Goal: Information Seeking & Learning: Find specific fact

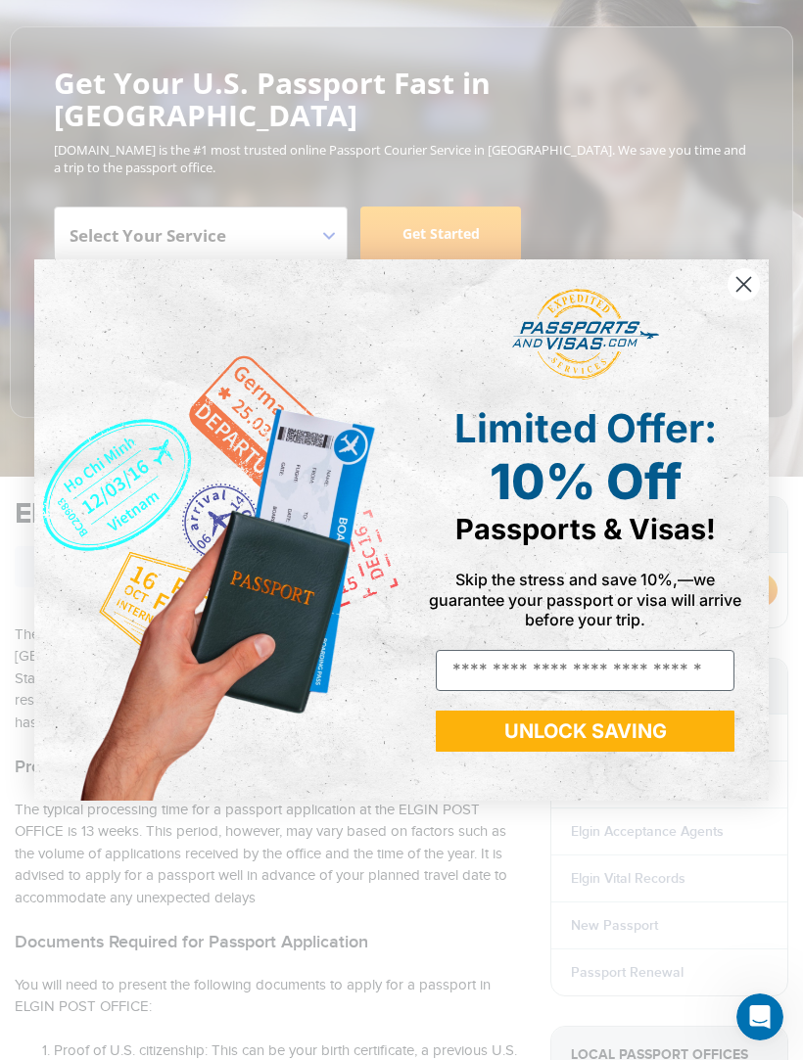
click at [241, 864] on div "Close dialog Limited Offer: 10% Off Passports & Visas! Skip the stress and save…" at bounding box center [401, 530] width 803 height 1060
click at [239, 896] on div "Close dialog Limited Offer: 10% Off Passports & Visas! Skip the stress and save…" at bounding box center [401, 530] width 803 height 1060
click at [486, 487] on div "10% Off Passports & Visas!" at bounding box center [585, 499] width 326 height 94
click at [538, 602] on span "Skip the stress and save 10%,—we guarantee your passport or visa will arrive be…" at bounding box center [585, 599] width 312 height 59
click at [545, 752] on button "UNLOCK SAVING" at bounding box center [585, 731] width 299 height 41
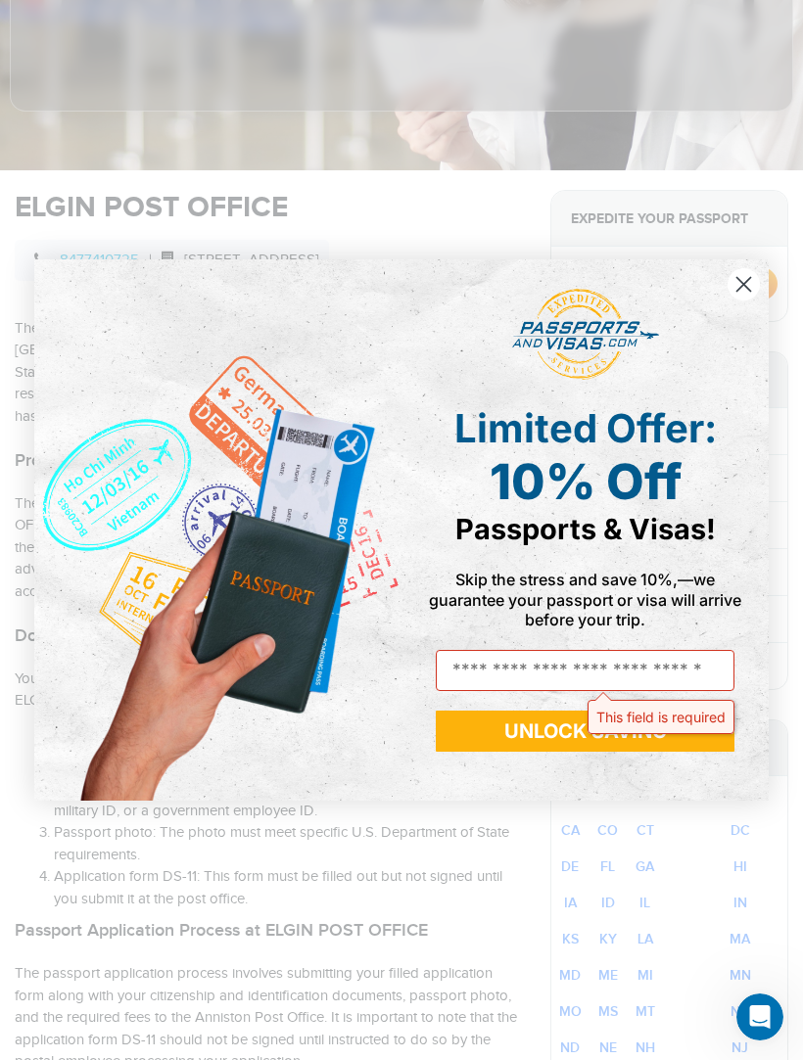
scroll to position [484, 0]
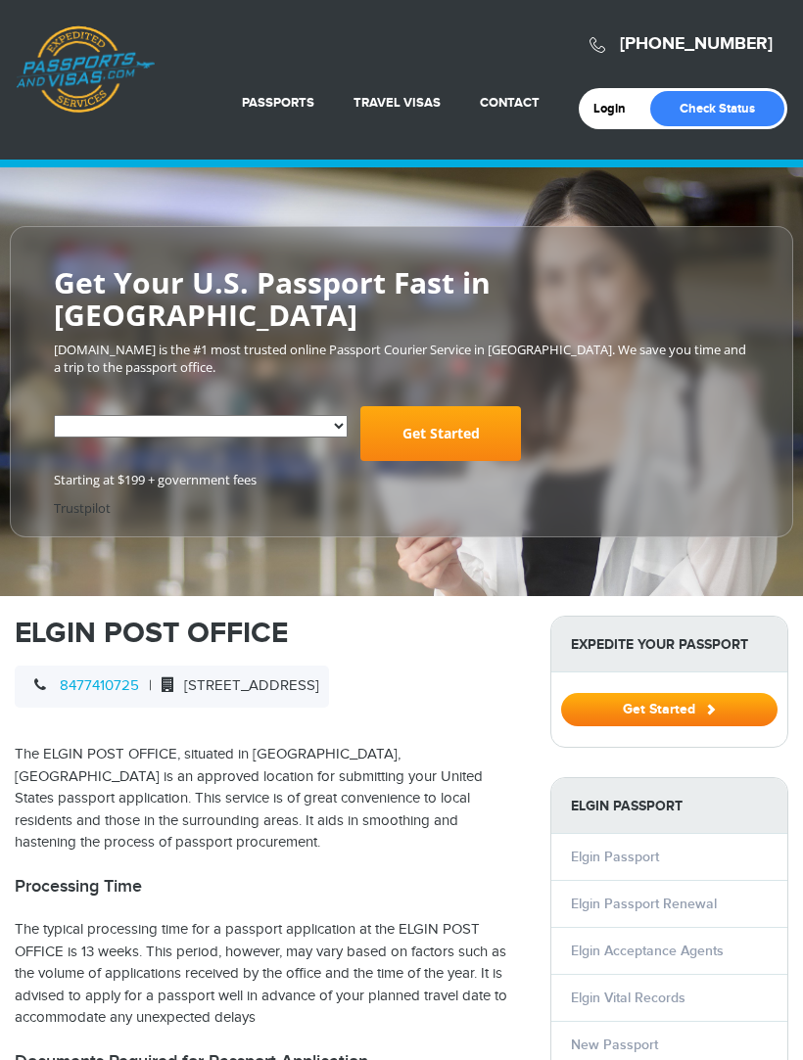
select select "**********"
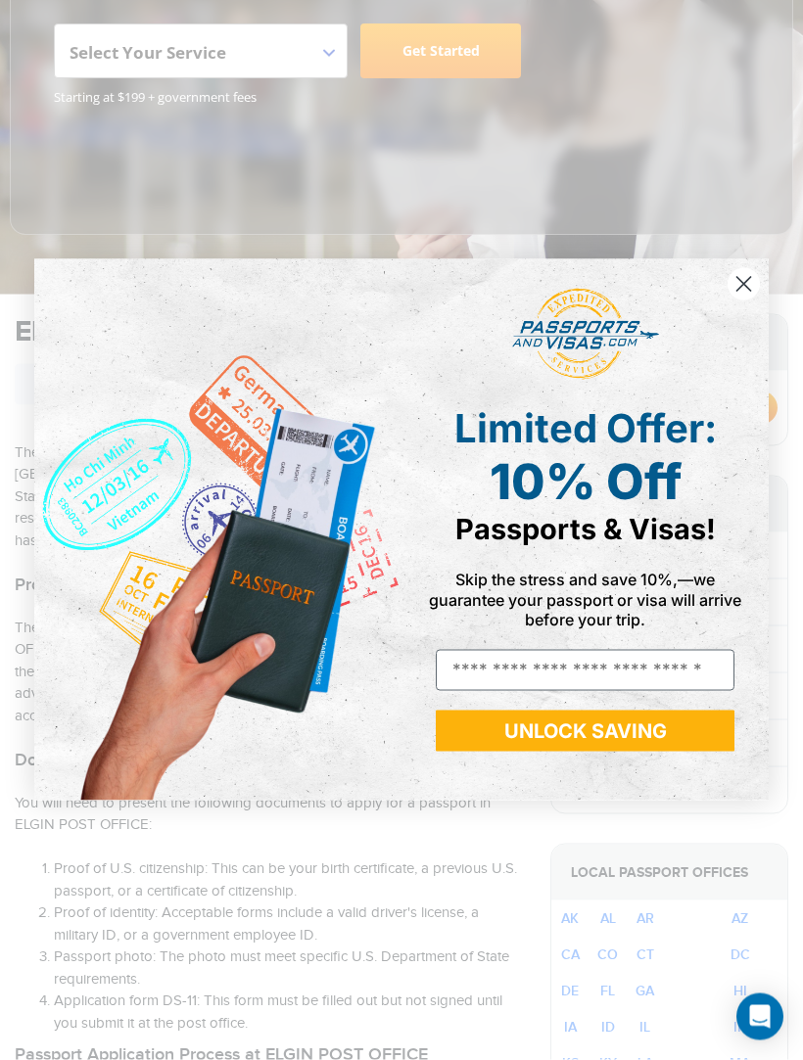
scroll to position [384, 0]
click at [728, 301] on circle "Close dialog" at bounding box center [743, 284] width 32 height 32
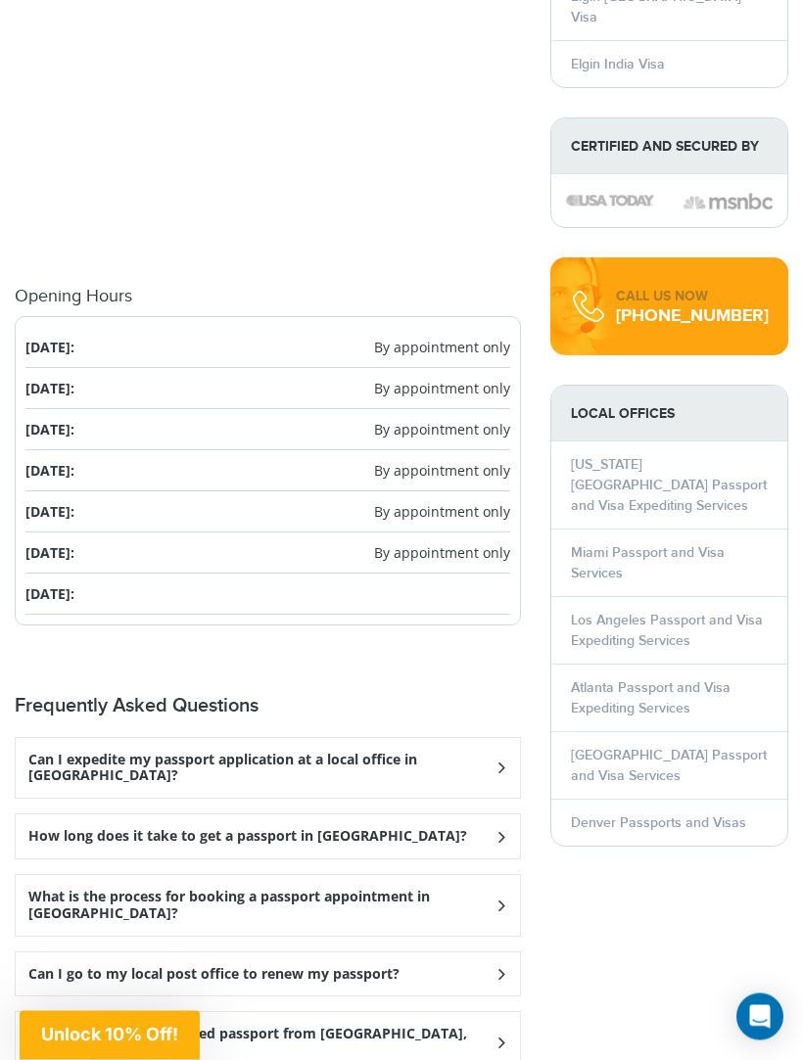
scroll to position [2290, 0]
click at [350, 966] on h3 "Can I go to my local post office to renew my passport?" at bounding box center [213, 974] width 371 height 17
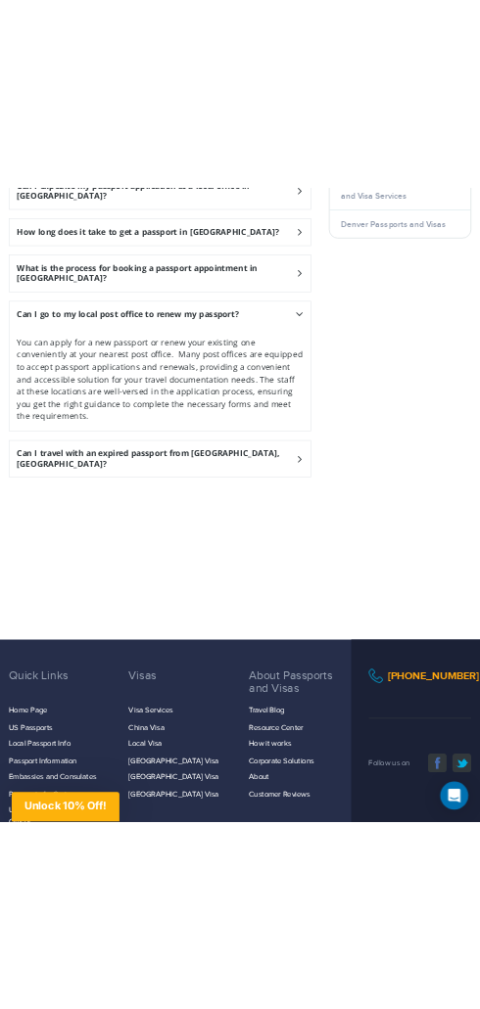
scroll to position [7026, 0]
